Goal: Use online tool/utility

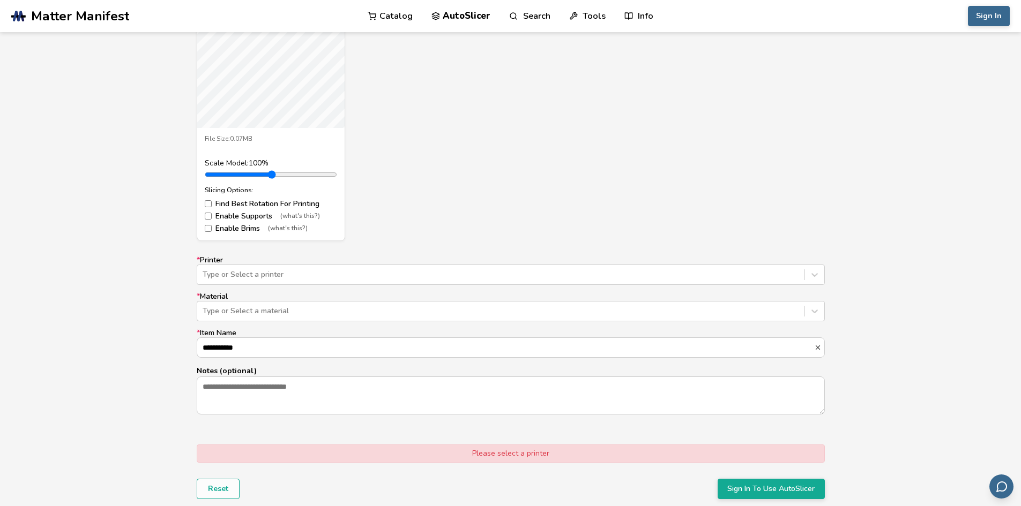
scroll to position [429, 0]
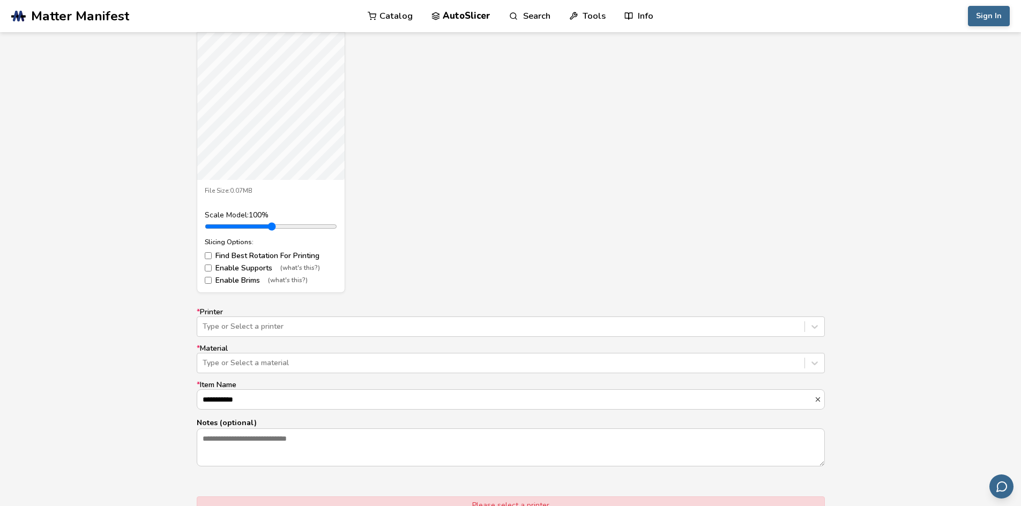
click at [215, 269] on label "Enable Supports (what's this?)" at bounding box center [271, 268] width 132 height 9
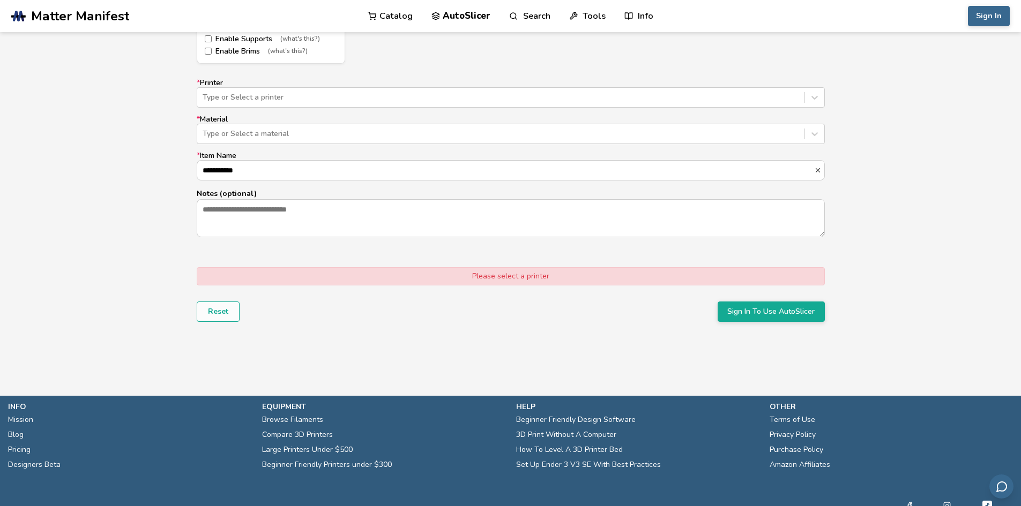
scroll to position [694, 0]
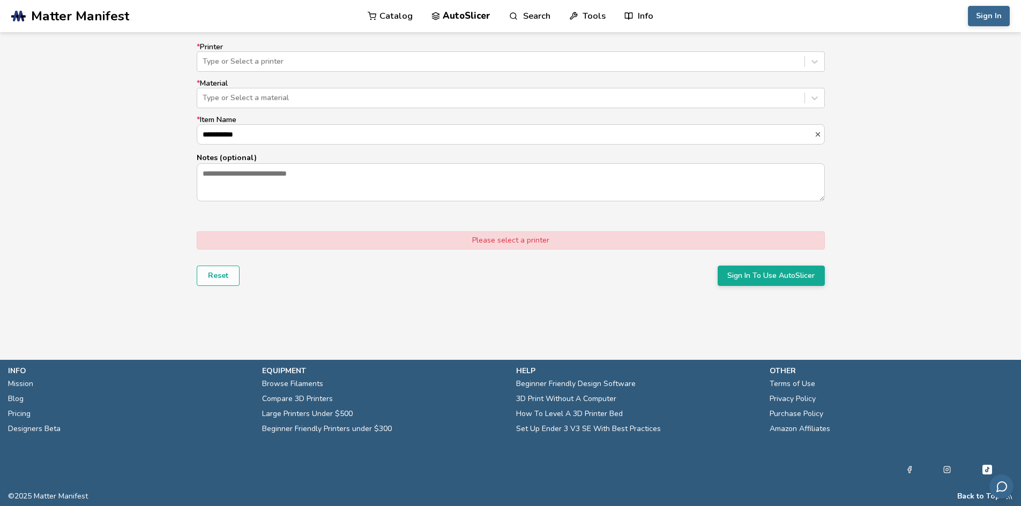
click at [486, 246] on div "Please select a printer" at bounding box center [511, 240] width 628 height 18
click at [504, 236] on div "Please select a printer" at bounding box center [511, 240] width 628 height 18
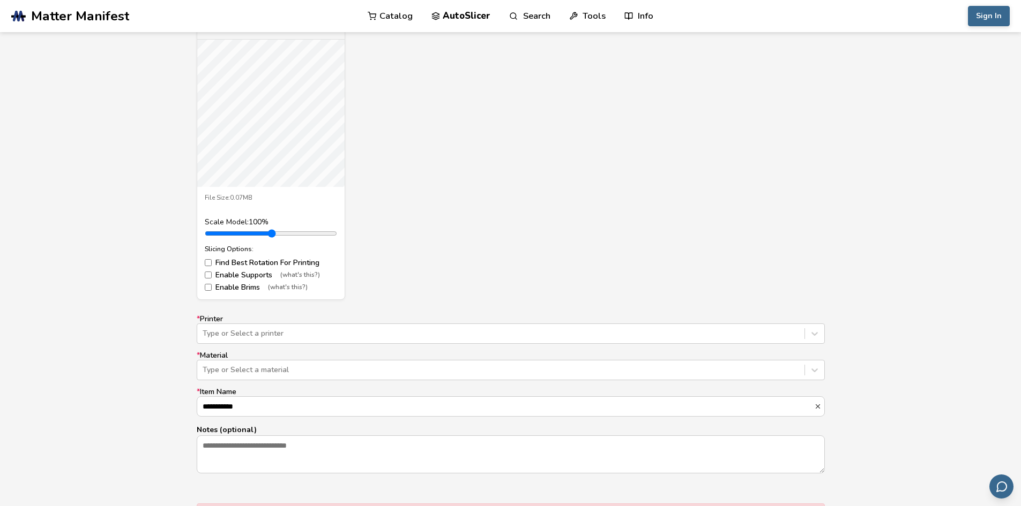
scroll to position [536, 0]
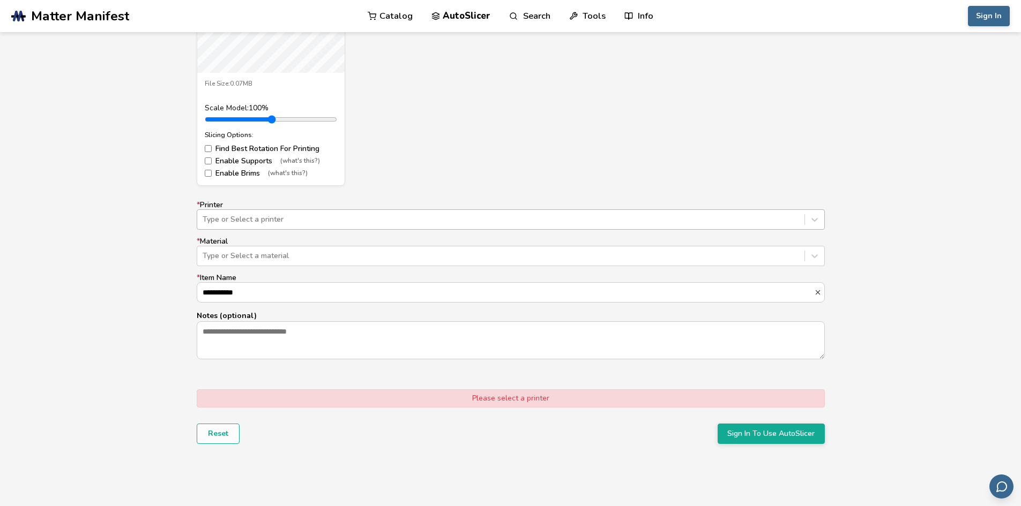
click at [282, 221] on div at bounding box center [500, 219] width 596 height 11
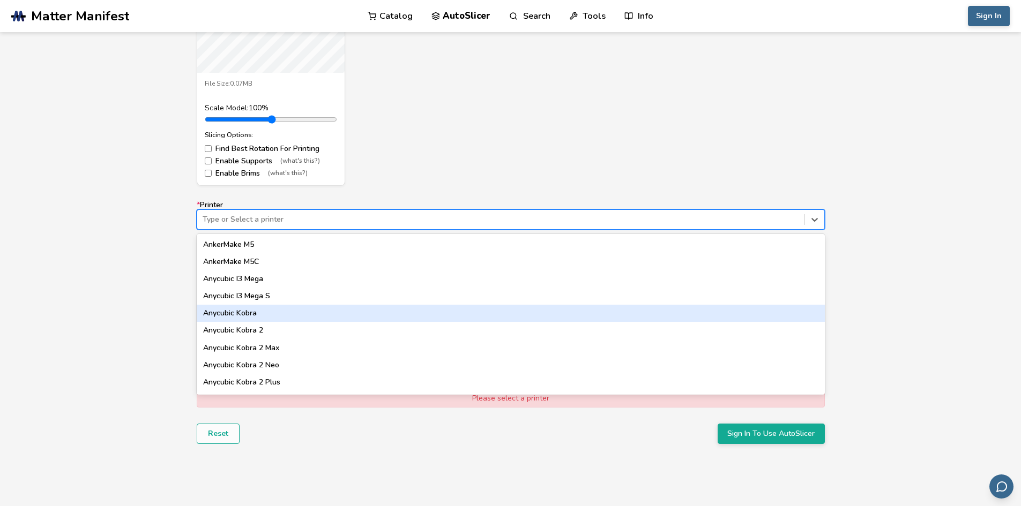
click at [262, 322] on div "AnkerMake M5 AnkerMake M5C Anycubic I3 Mega Anycubic I3 Mega S Anycubic Kobra A…" at bounding box center [511, 314] width 628 height 161
click at [261, 314] on div "Anycubic Kobra" at bounding box center [511, 313] width 628 height 17
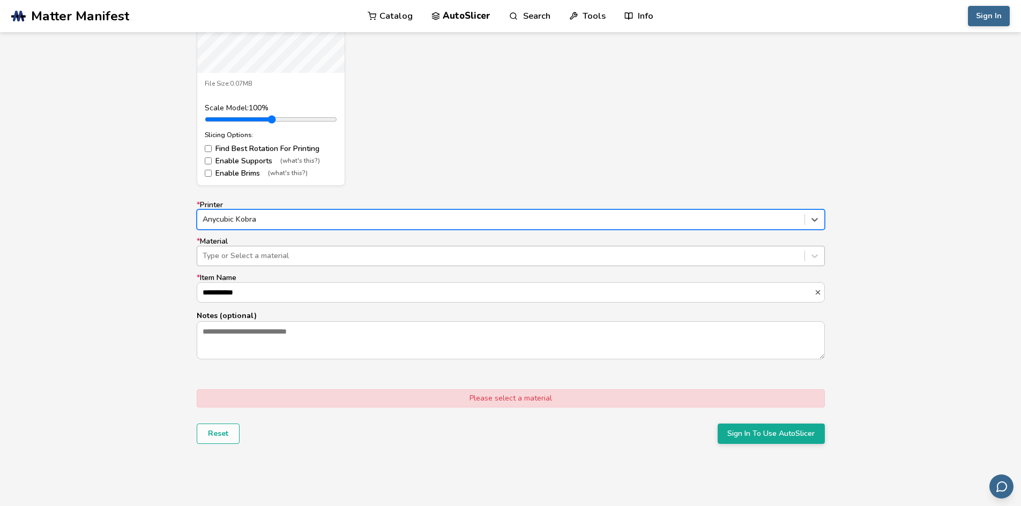
click at [277, 246] on div "Type or Select a material" at bounding box center [511, 256] width 628 height 20
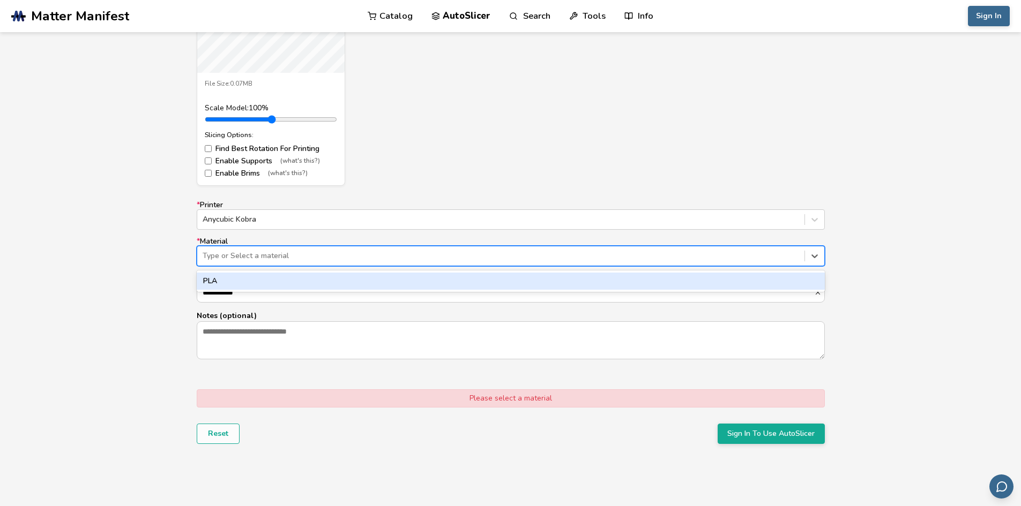
click at [260, 282] on div "PLA" at bounding box center [511, 281] width 628 height 17
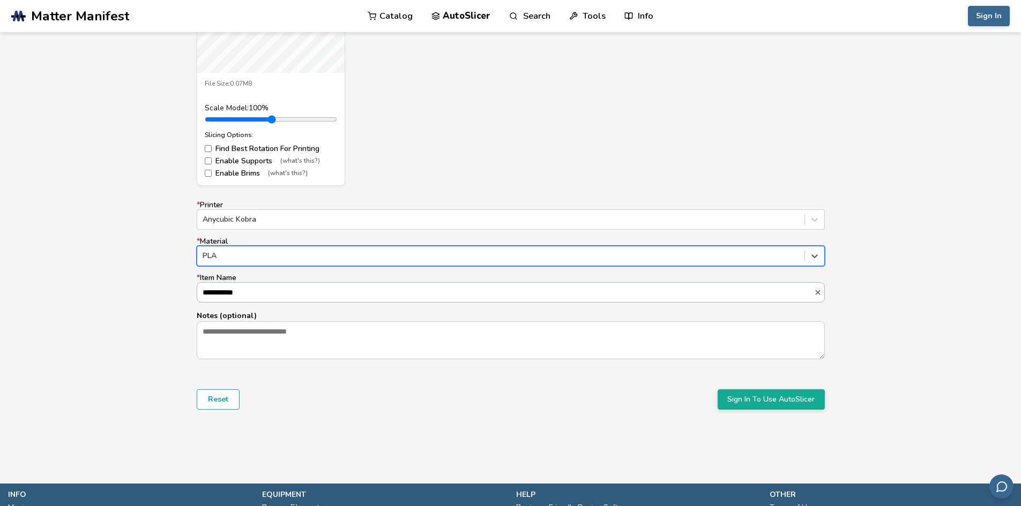
click at [260, 292] on input "**********" at bounding box center [505, 292] width 617 height 19
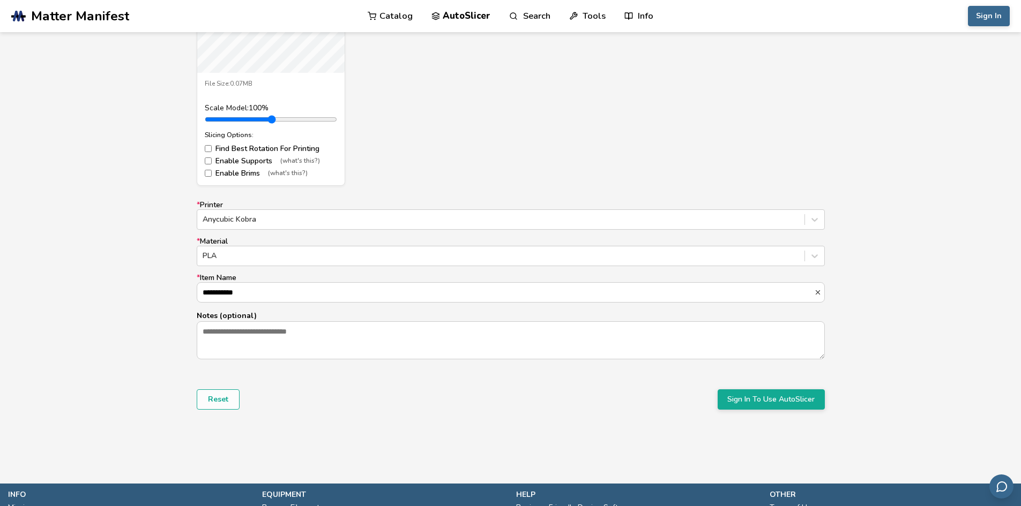
click at [449, 394] on div "Reset Sign In To Use AutoSlicer" at bounding box center [511, 399] width 628 height 20
click at [345, 343] on textarea "Notes (optional)" at bounding box center [510, 340] width 627 height 36
click at [771, 396] on button "Sign In To Use AutoSlicer" at bounding box center [770, 399] width 107 height 20
